Goal: Transaction & Acquisition: Purchase product/service

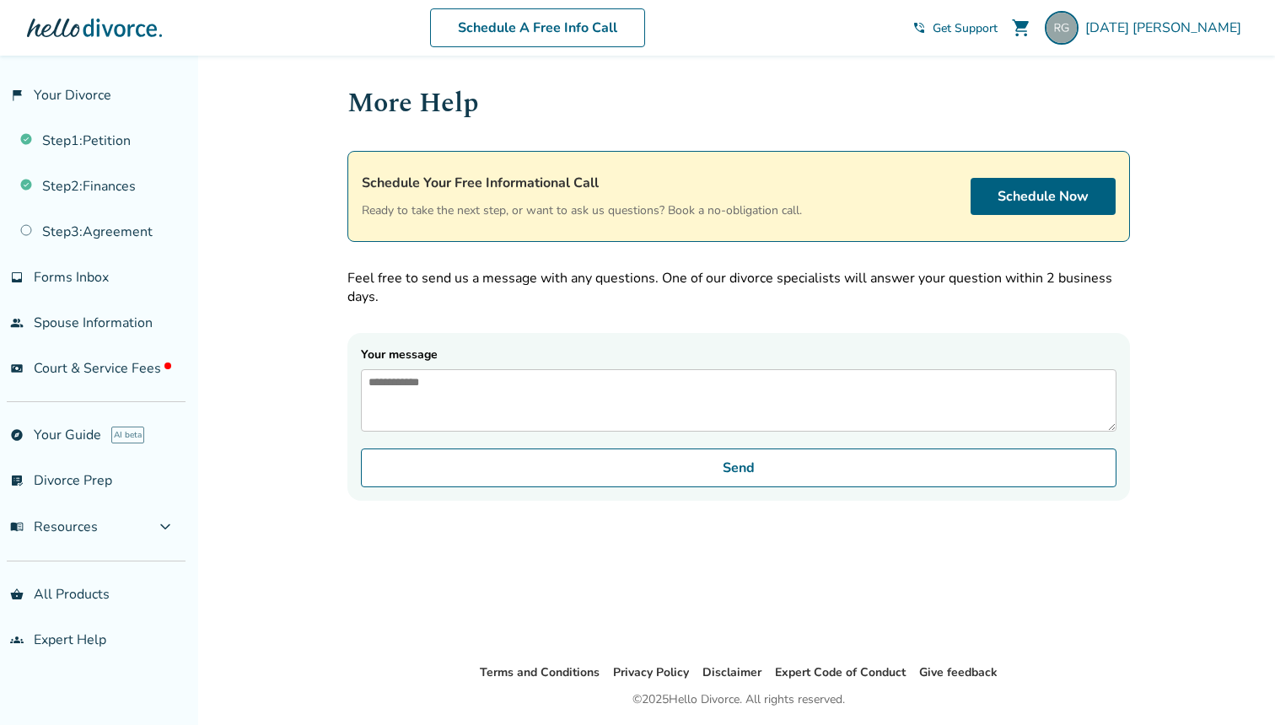
click at [91, 378] on span "Court & Service Fees" at bounding box center [102, 368] width 137 height 19
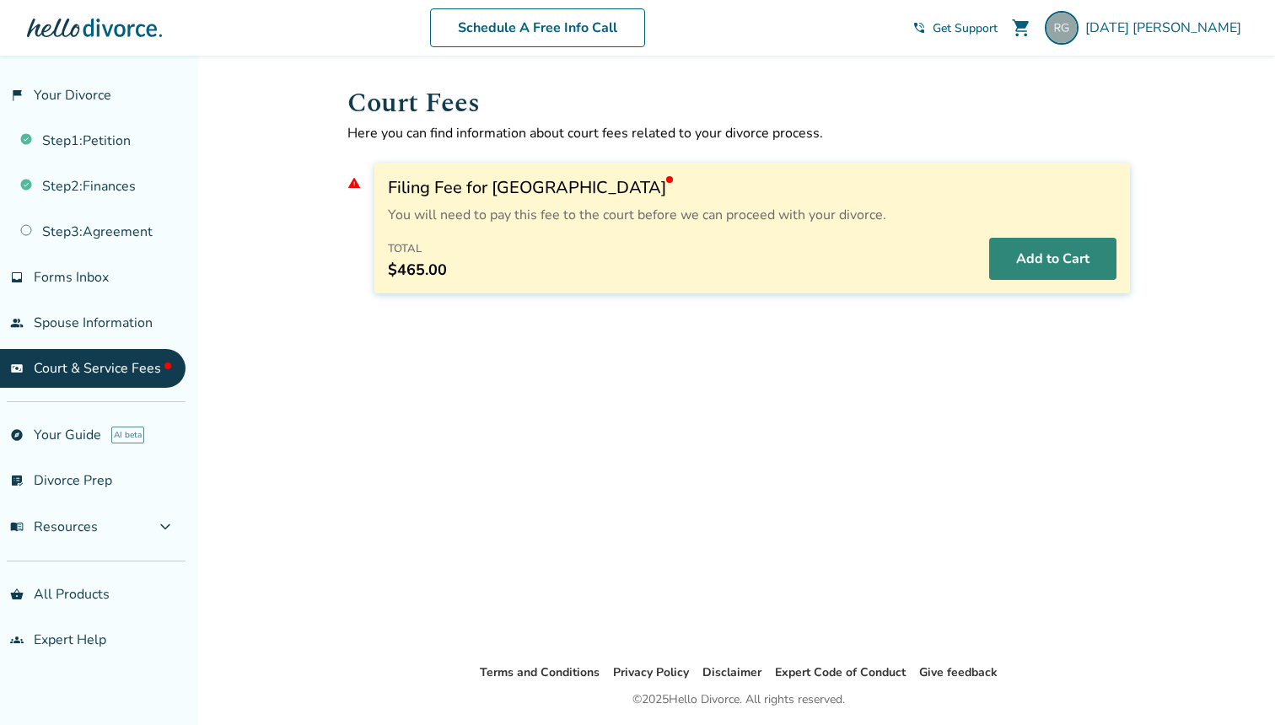
click at [1041, 272] on button "Add to Cart" at bounding box center [1052, 259] width 127 height 42
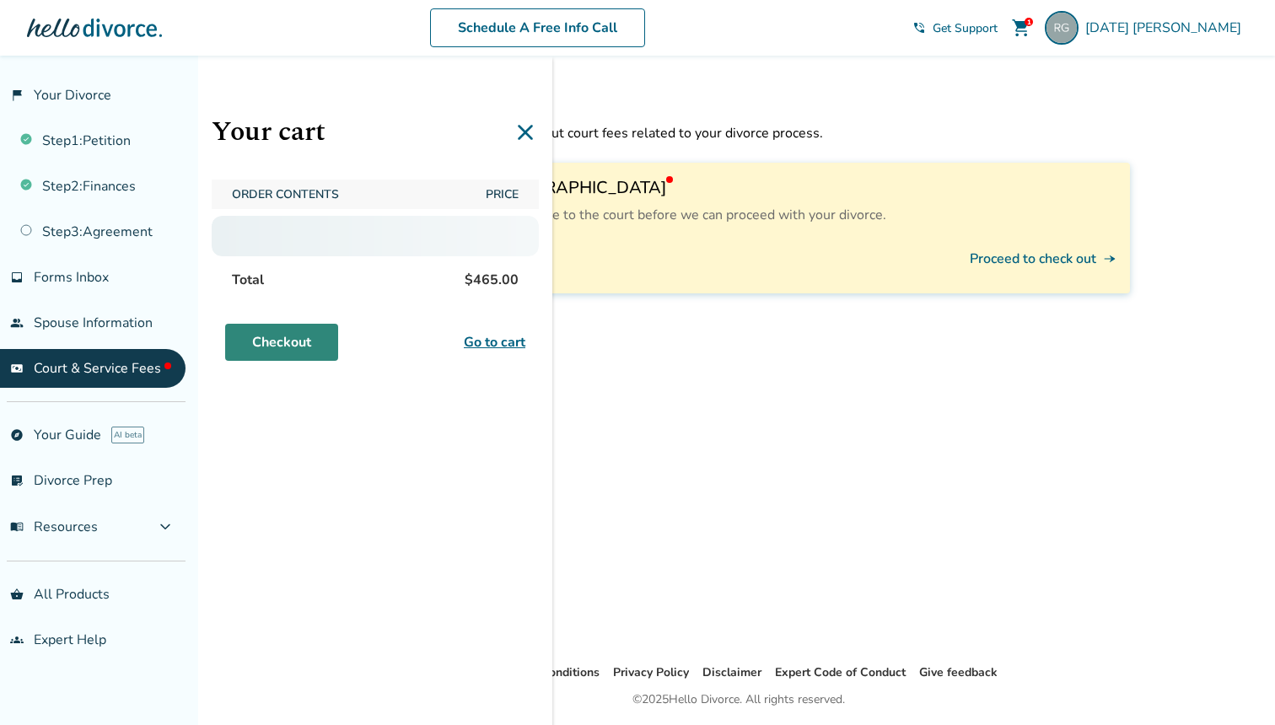
click at [288, 343] on link "Checkout" at bounding box center [281, 342] width 113 height 37
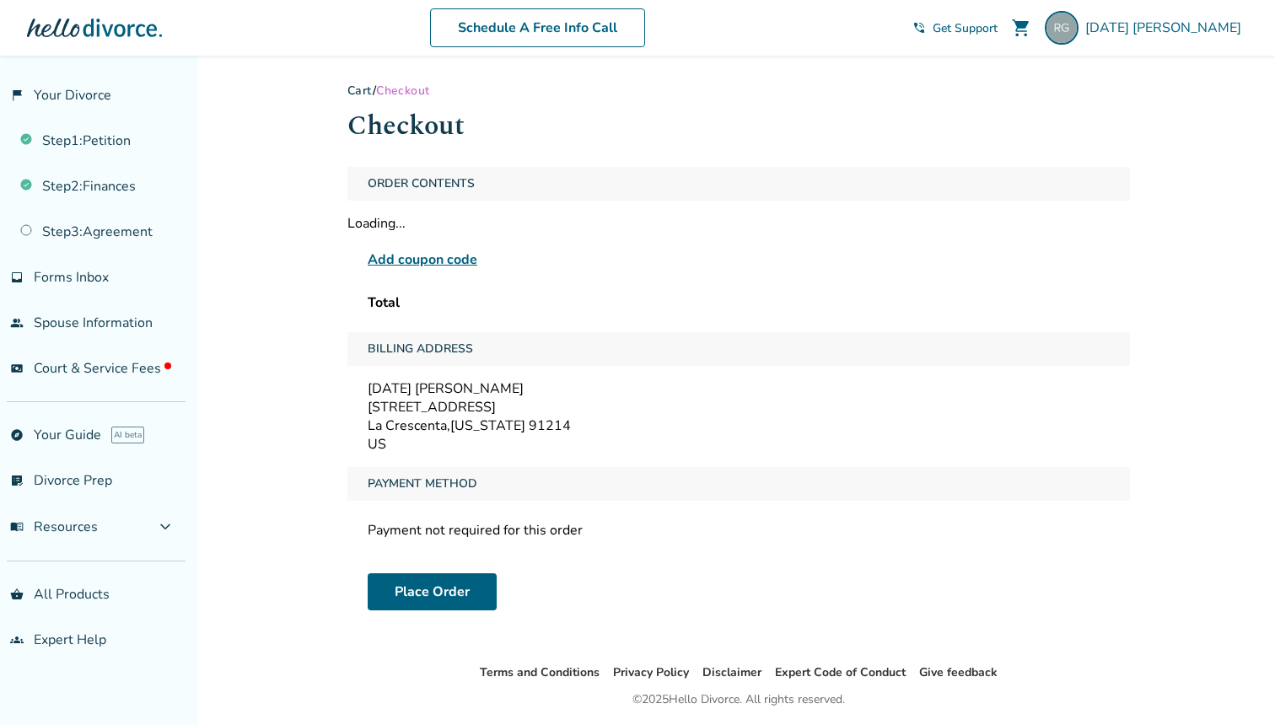
click at [859, 209] on div "Order Contents Loading... Add coupon code Total" at bounding box center [738, 243] width 783 height 152
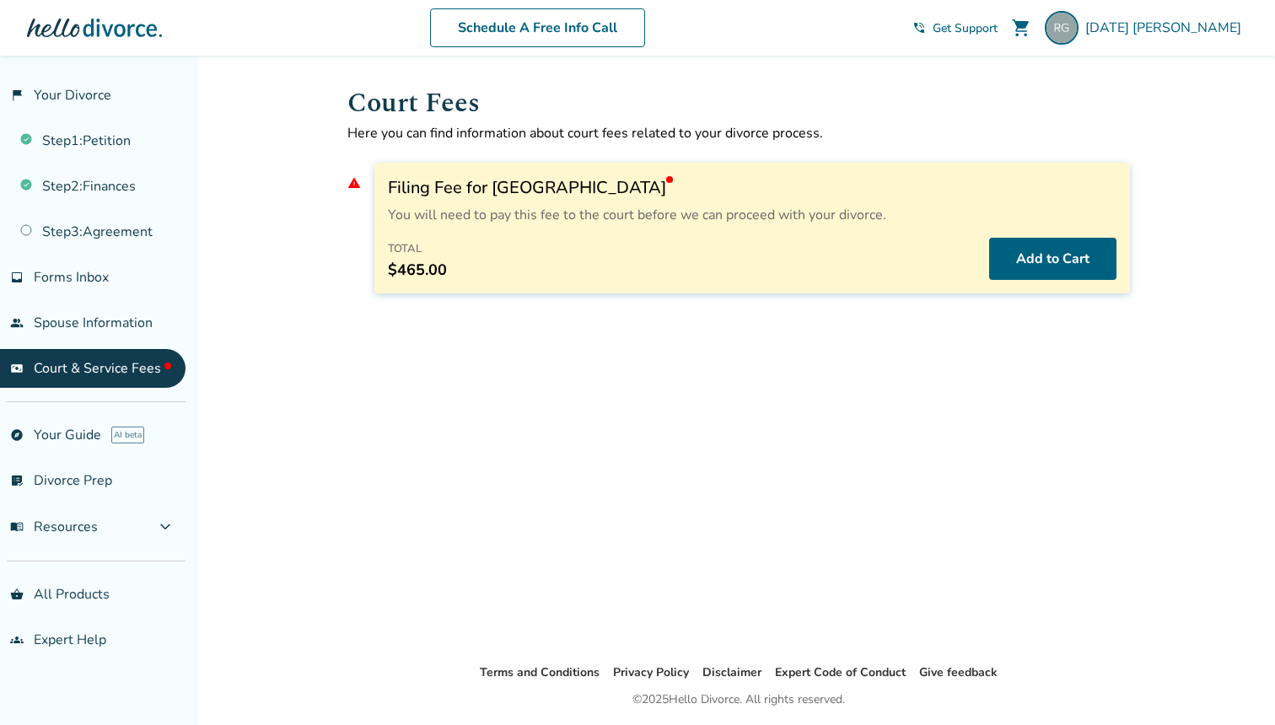
scroll to position [56, 0]
click at [1035, 253] on button "Add to Cart" at bounding box center [1052, 259] width 127 height 42
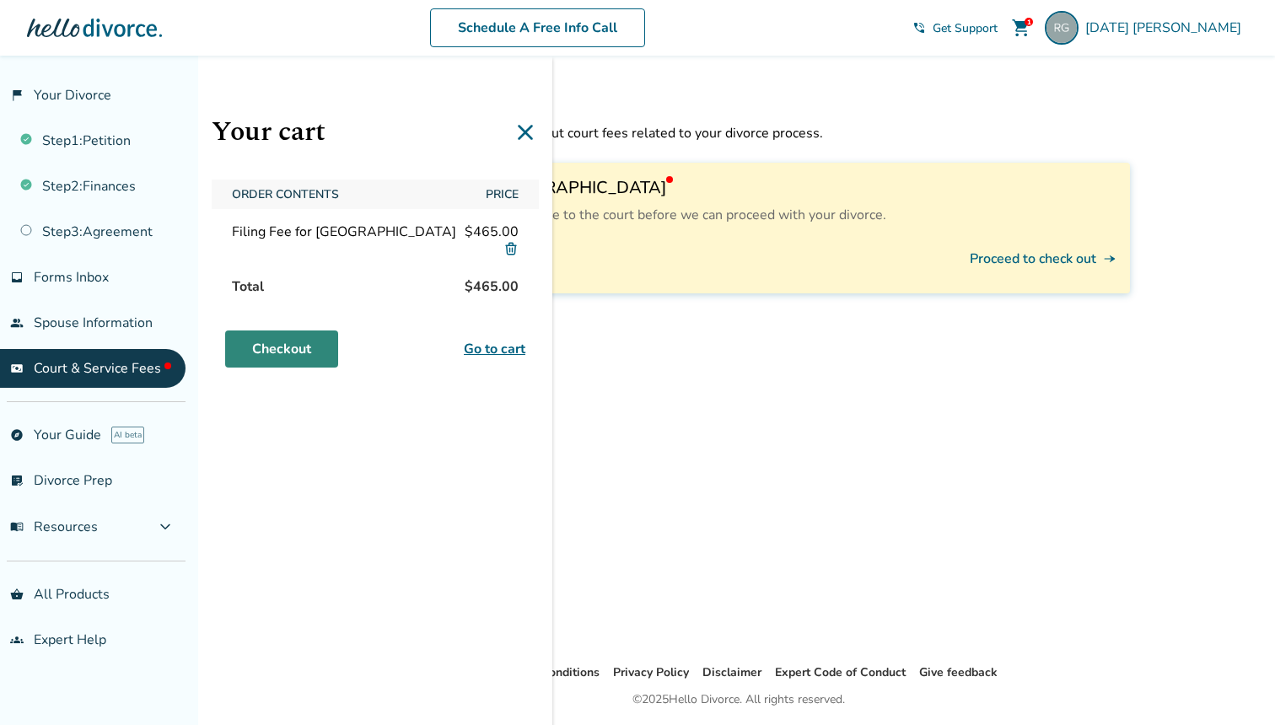
click at [273, 355] on link "Checkout" at bounding box center [281, 349] width 113 height 37
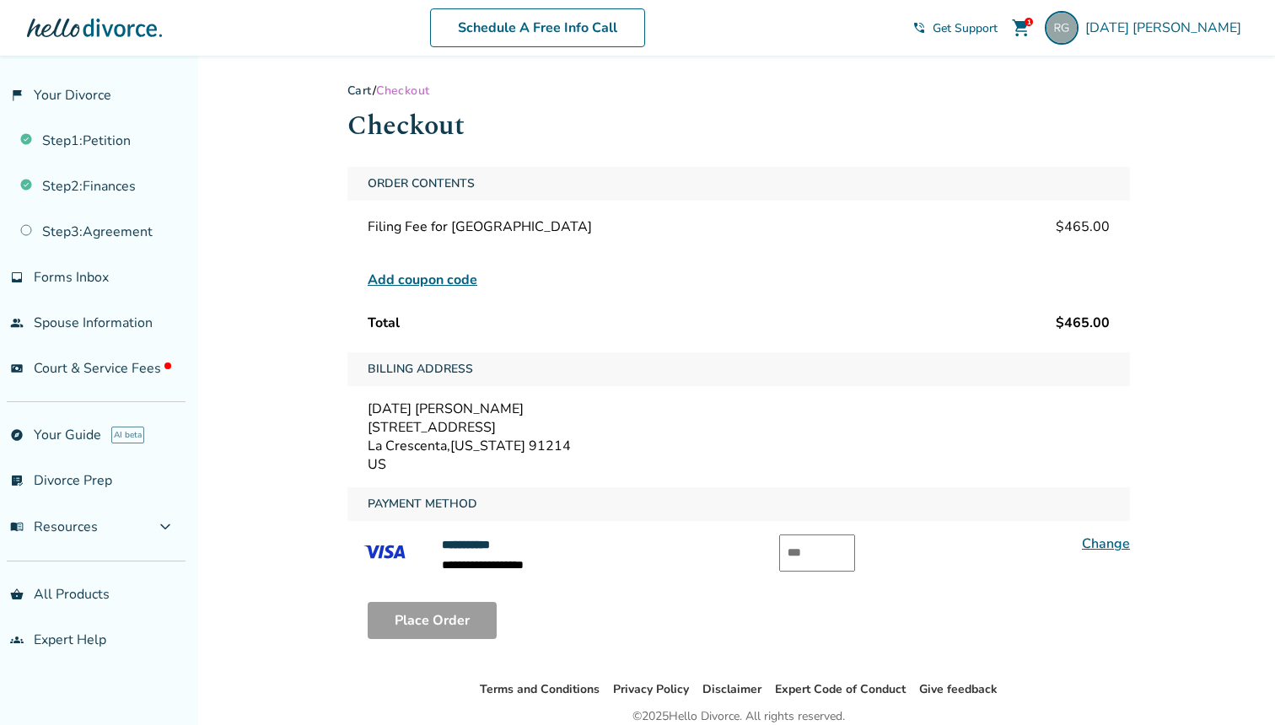
click at [821, 556] on input "text" at bounding box center [817, 553] width 76 height 37
click at [800, 562] on input "text" at bounding box center [817, 553] width 76 height 37
type input "***"
click at [685, 363] on div "Billing Address" at bounding box center [738, 370] width 783 height 34
click at [425, 617] on button "Place Order" at bounding box center [432, 620] width 129 height 37
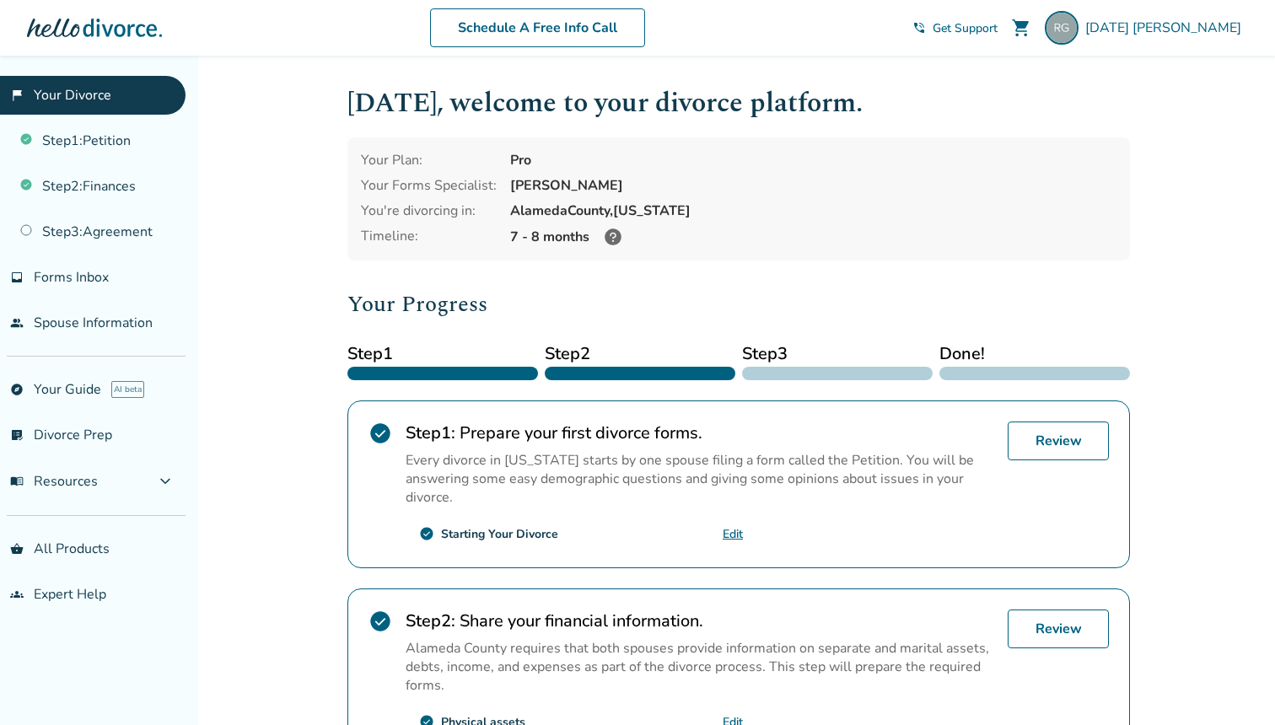
click at [734, 262] on div "[DATE] , welcome to your divorce platform. Your Plan: Pro Your Forms Specialist…" at bounding box center [738, 582] width 783 height 999
click at [730, 164] on div "Pro" at bounding box center [813, 160] width 606 height 19
